Goal: Transaction & Acquisition: Subscribe to service/newsletter

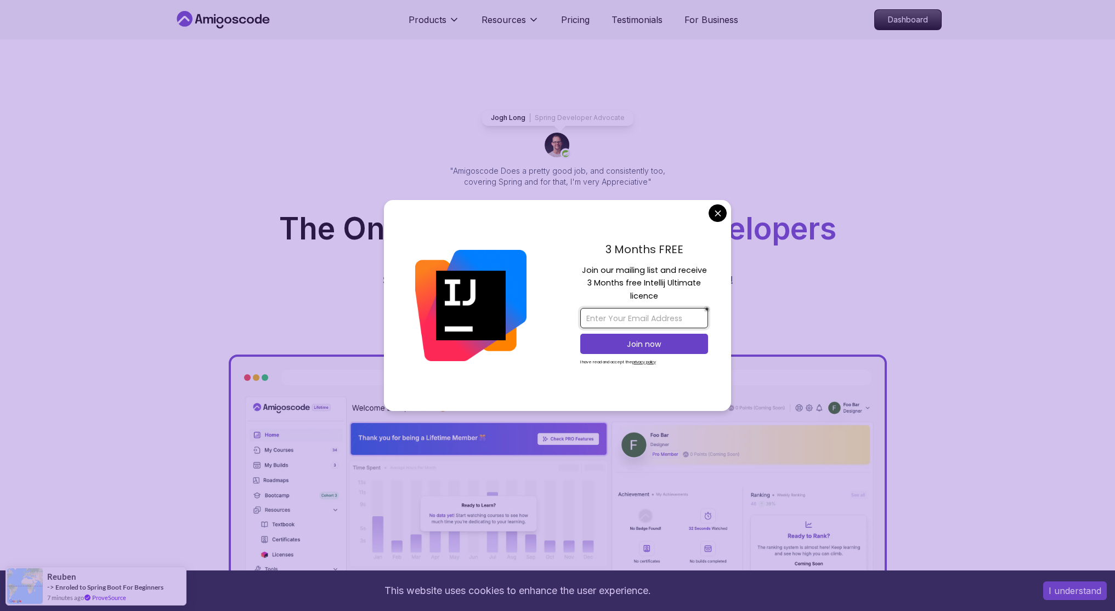
click at [648, 321] on input "email" at bounding box center [644, 318] width 128 height 20
type input "[EMAIL_ADDRESS][DOMAIN_NAME]"
click at [655, 347] on p "Join now" at bounding box center [644, 344] width 104 height 11
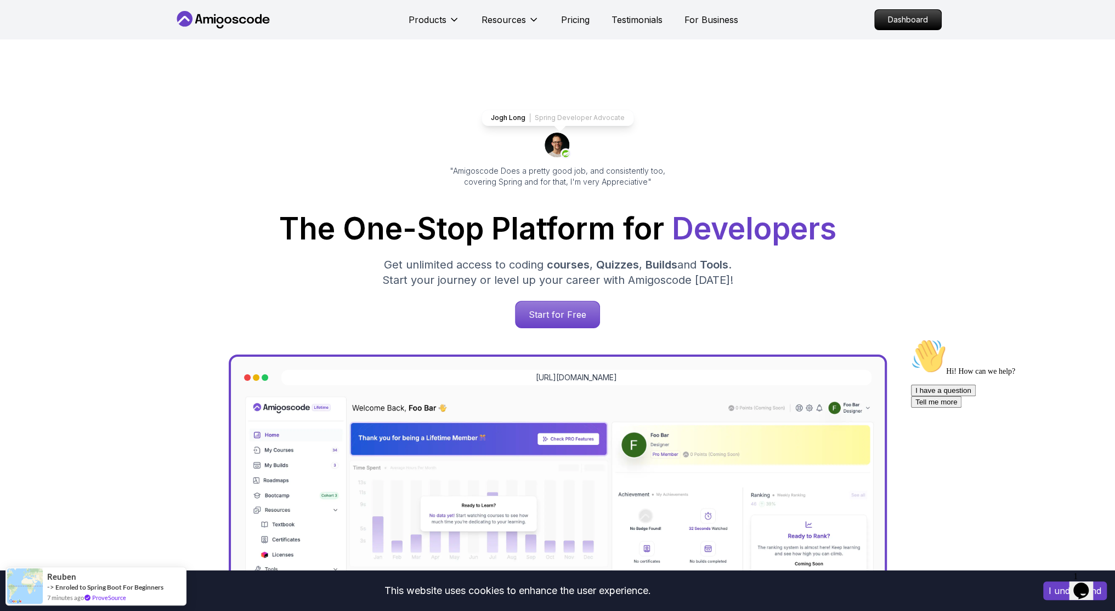
click at [241, 23] on icon at bounding box center [242, 20] width 7 height 7
click at [209, 14] on icon at bounding box center [223, 20] width 99 height 18
click at [904, 23] on p "Dashboard" at bounding box center [907, 19] width 63 height 19
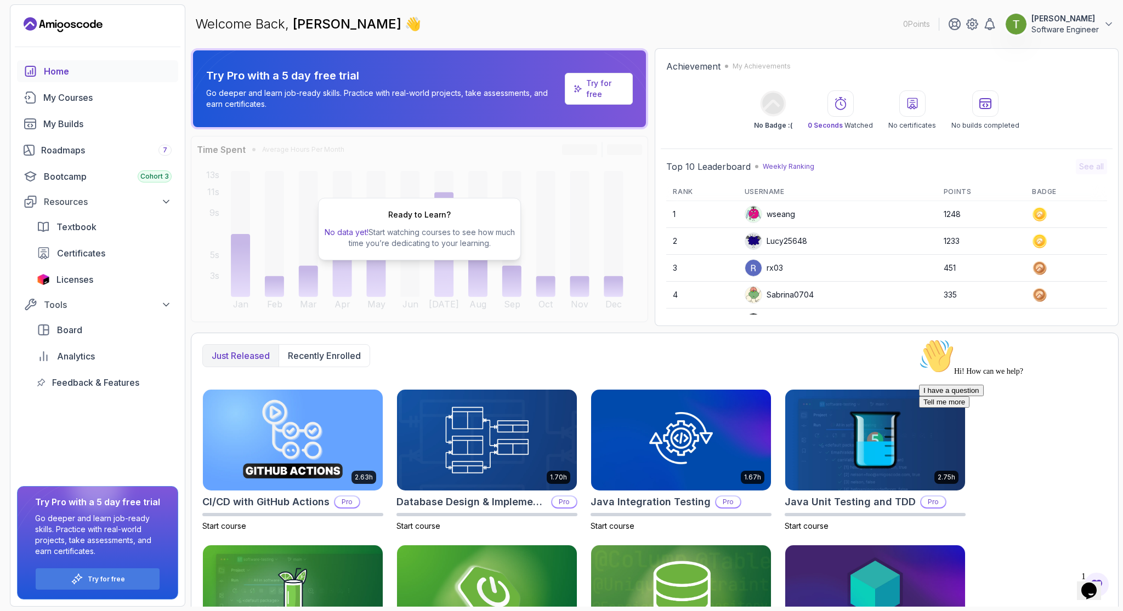
click at [1079, 33] on p "Software Engineer" at bounding box center [1064, 29] width 67 height 11
click at [93, 157] on link "Roadmaps 7" at bounding box center [97, 150] width 161 height 22
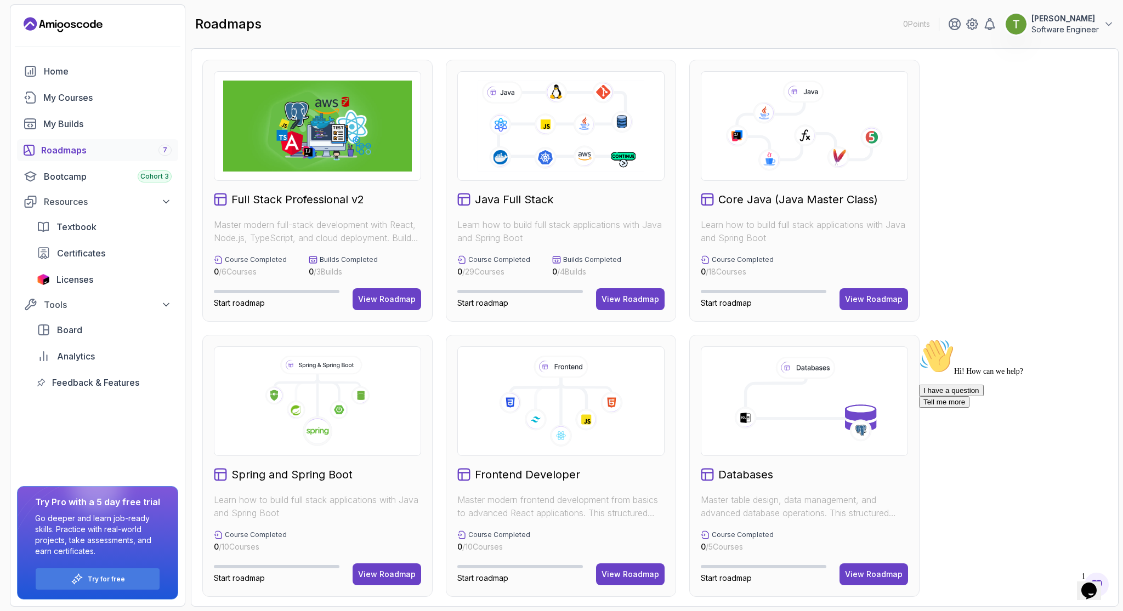
click at [102, 202] on div "Resources" at bounding box center [108, 201] width 128 height 13
click at [80, 97] on div "My Courses" at bounding box center [107, 97] width 128 height 13
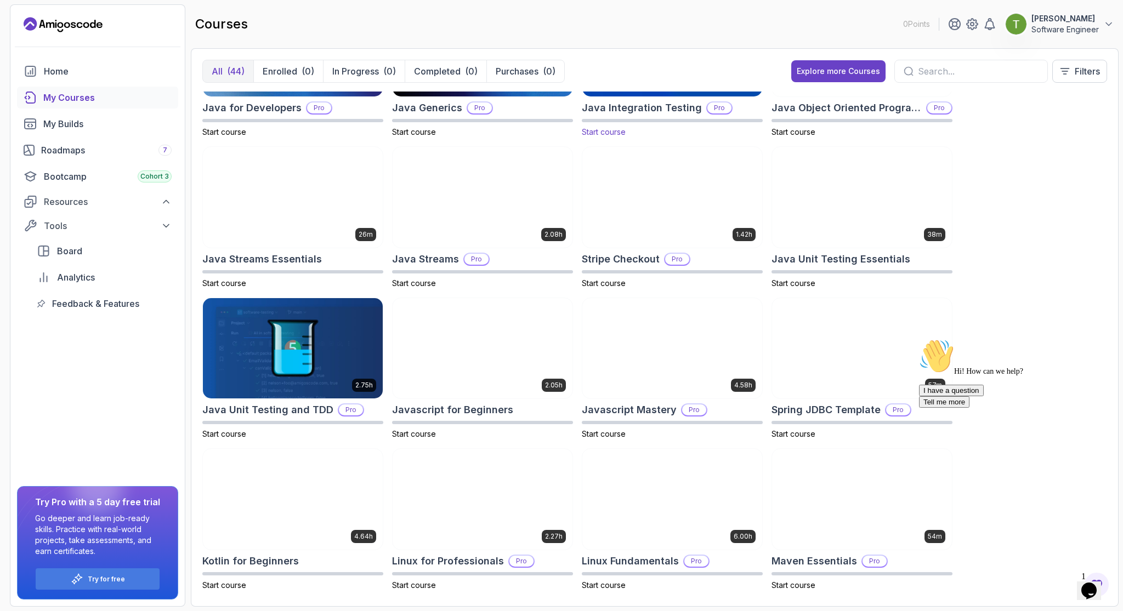
scroll to position [570, 0]
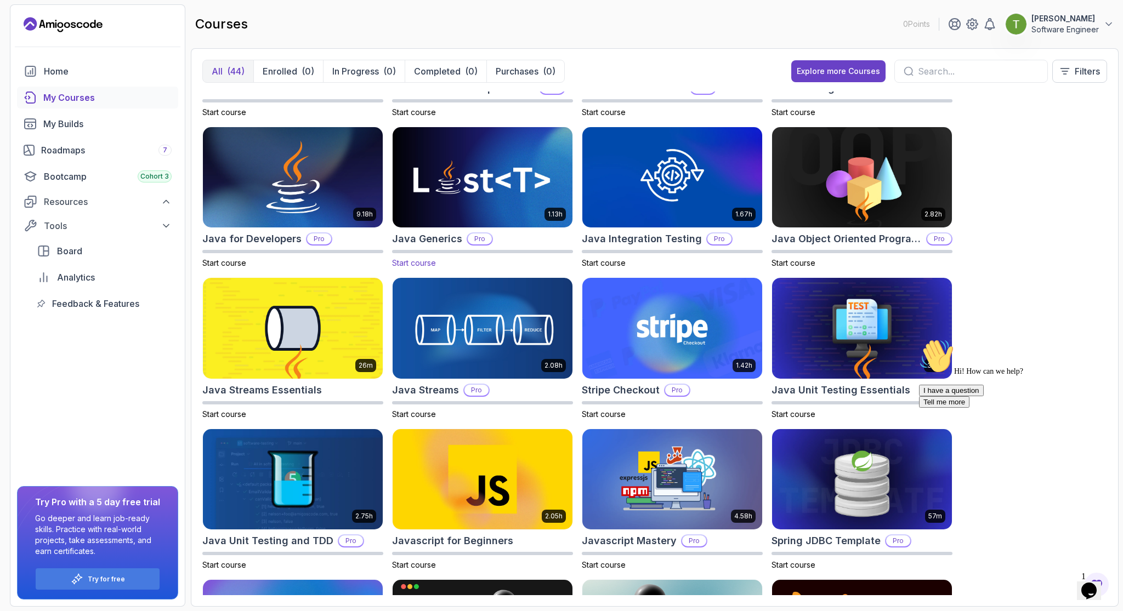
click at [457, 191] on img at bounding box center [482, 177] width 189 height 106
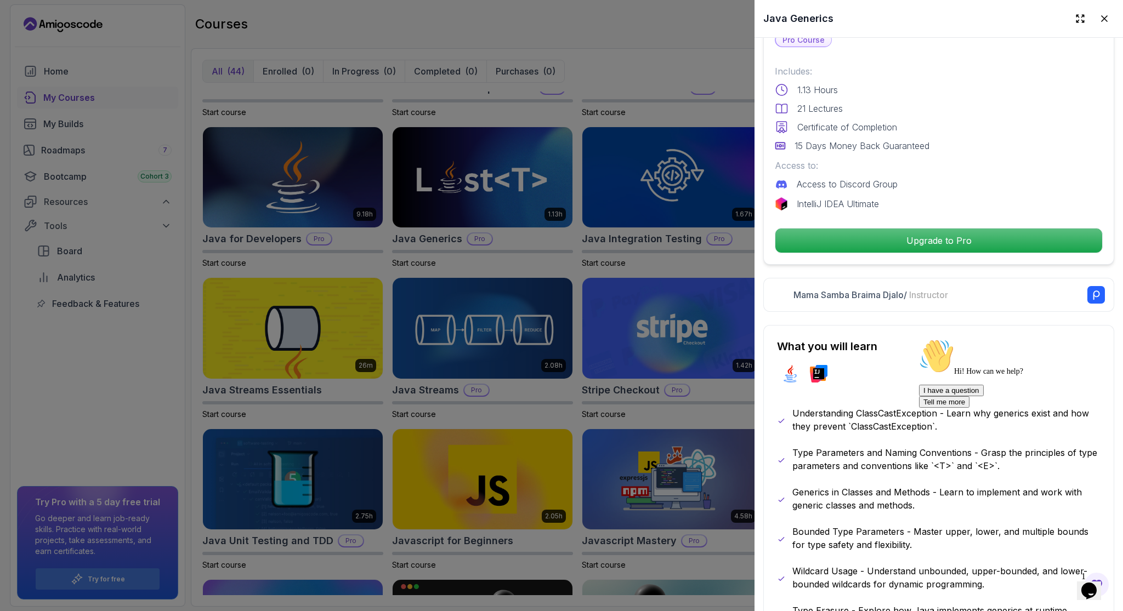
scroll to position [263, 0]
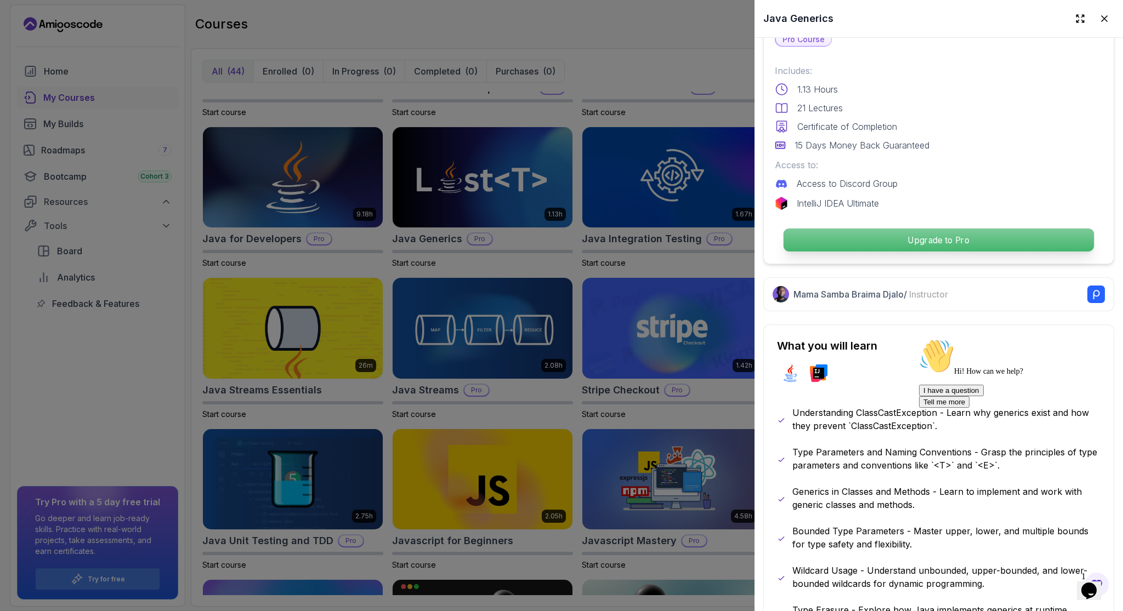
click at [948, 236] on p "Upgrade to Pro" at bounding box center [939, 240] width 310 height 23
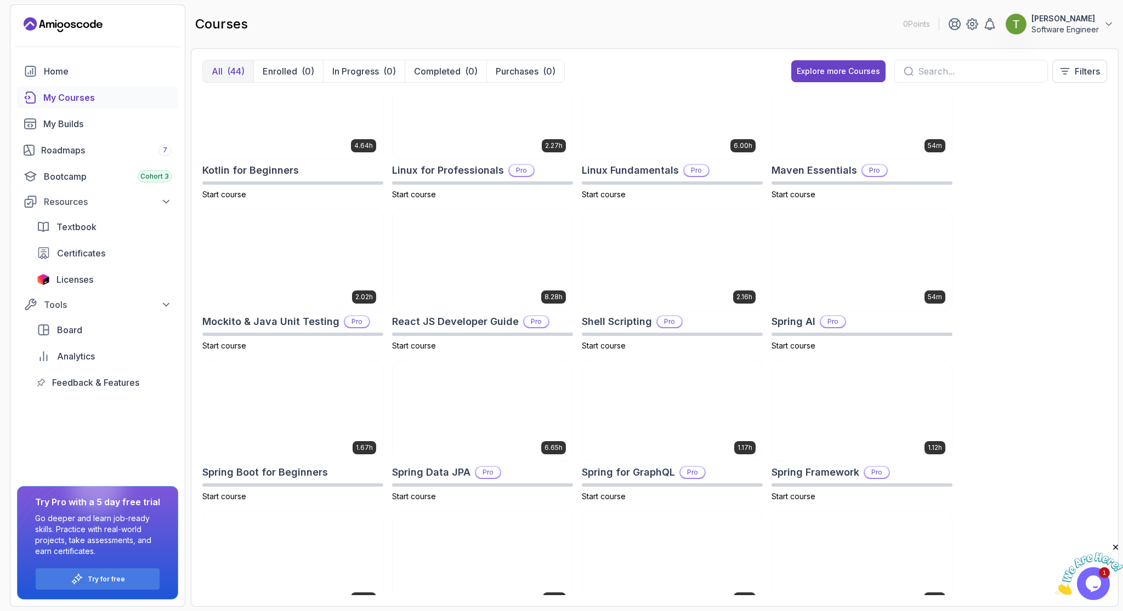
scroll to position [1162, 0]
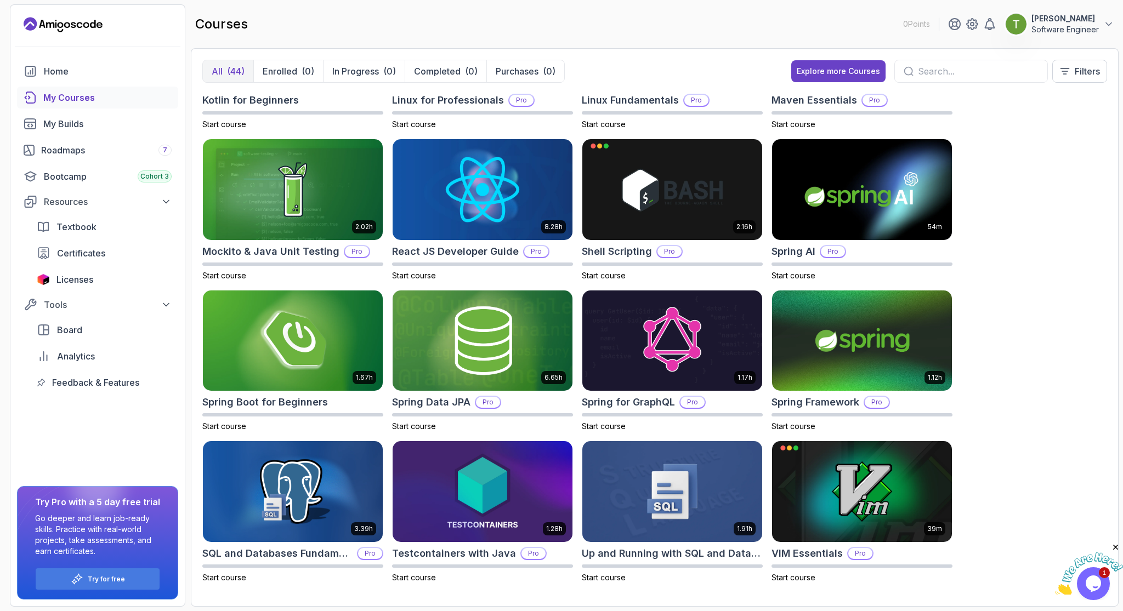
click at [1114, 547] on icon "Close" at bounding box center [1116, 548] width 10 height 10
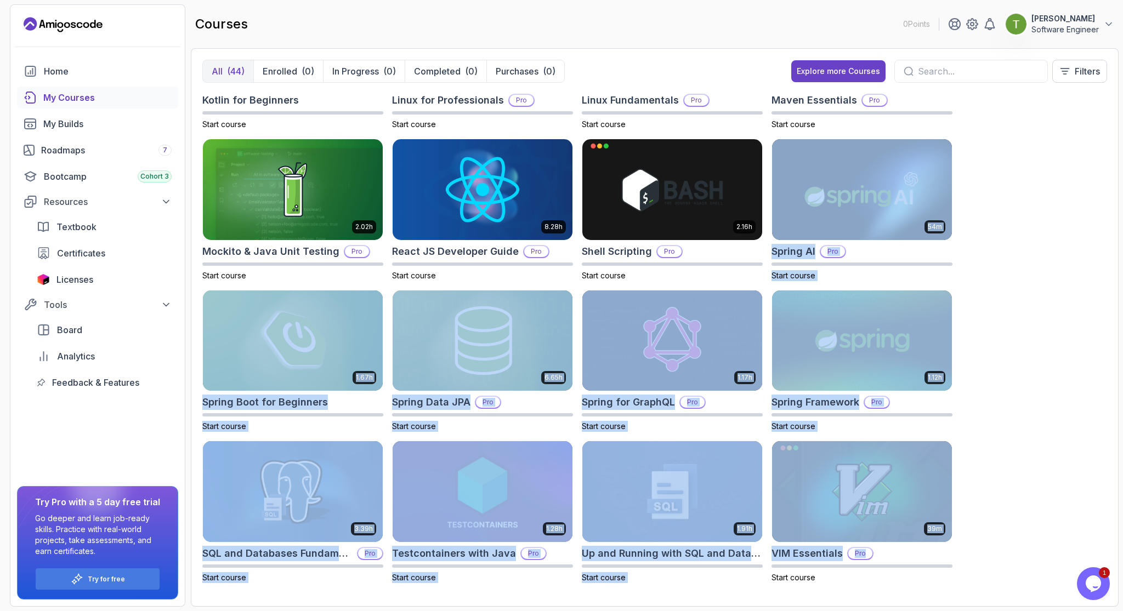
drag, startPoint x: 1118, startPoint y: 547, endPoint x: 1042, endPoint y: 197, distance: 357.9
click at [1045, 200] on section "0 Points Tomas Balaz Software Engineer Home My Courses My Builds Roadmaps 7 Boo…" at bounding box center [561, 305] width 1123 height 611
click at [1040, 314] on div "8.31h Advanced Databases Pro Start course 5.18h Advanced Spring Boot Pro Start …" at bounding box center [654, 344] width 905 height 504
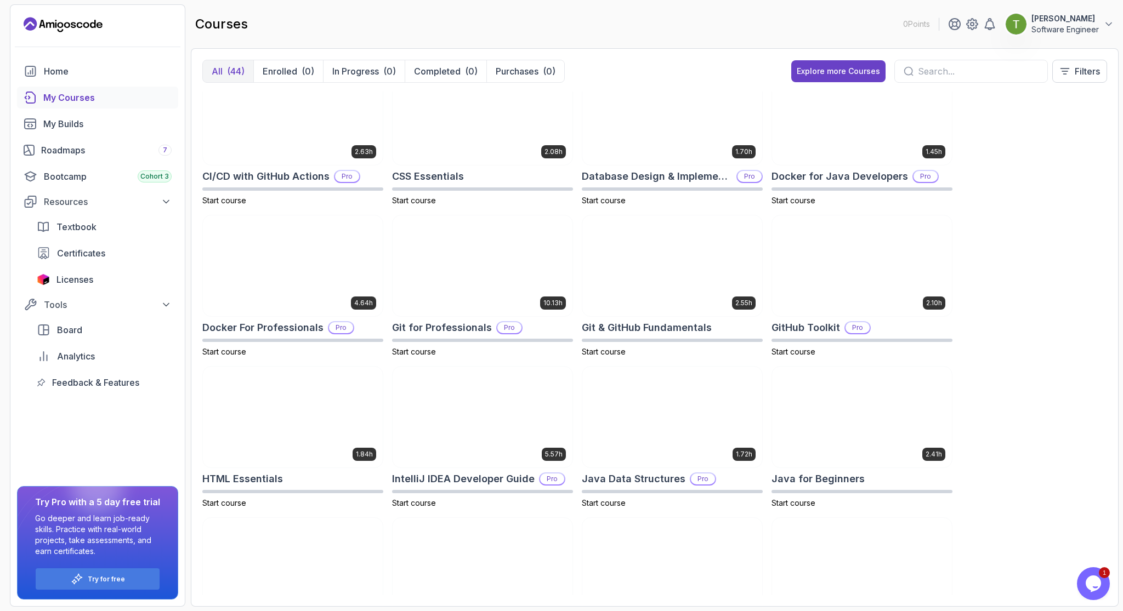
scroll to position [0, 0]
